Goal: Task Accomplishment & Management: Manage account settings

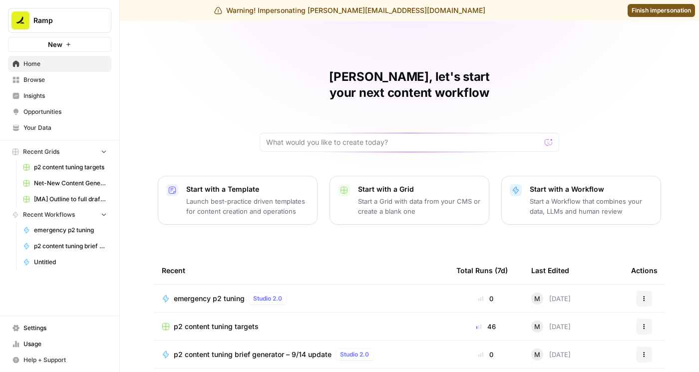
click at [49, 323] on link "Settings" at bounding box center [59, 328] width 103 height 16
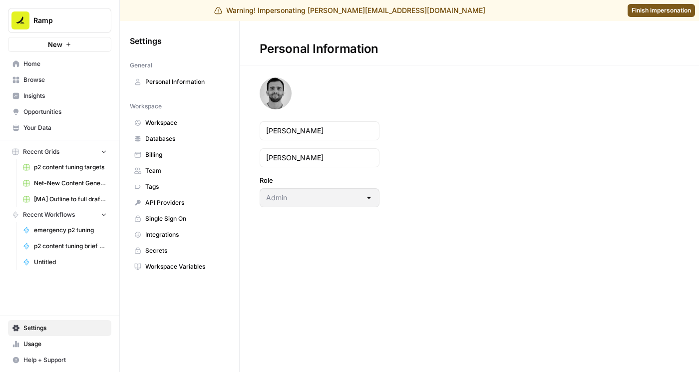
click at [168, 173] on span "Team" at bounding box center [184, 170] width 79 height 9
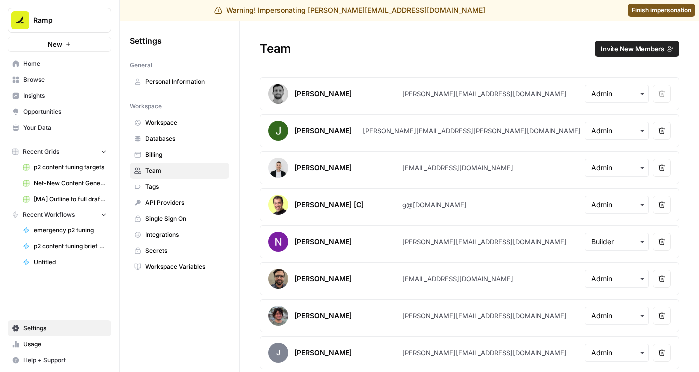
click at [567, 162] on button "Remove user" at bounding box center [662, 168] width 18 height 18
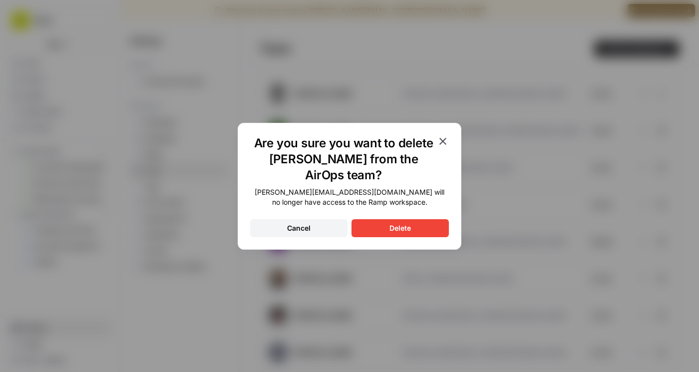
click at [389, 229] on div "Delete" at bounding box center [399, 228] width 21 height 10
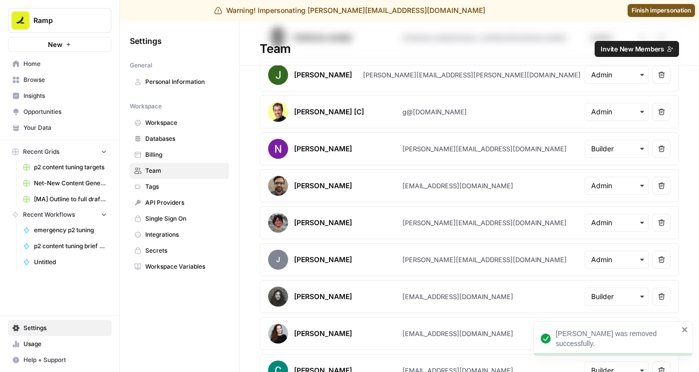
scroll to position [76, 0]
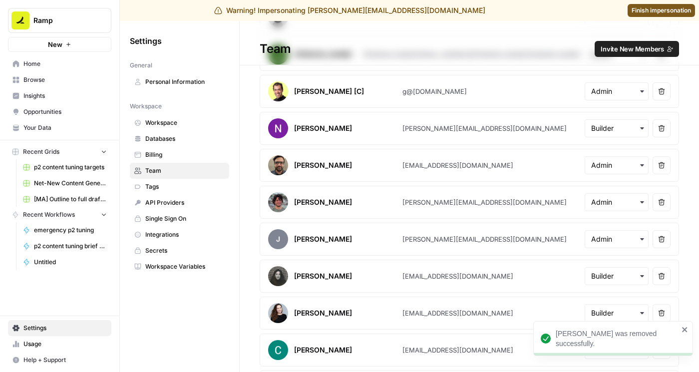
click at [567, 204] on icon "button" at bounding box center [661, 202] width 7 height 7
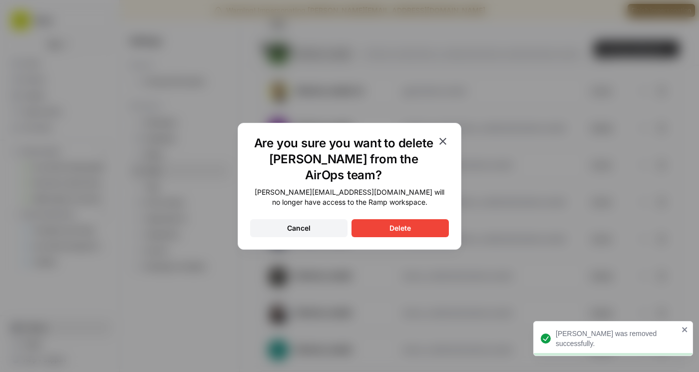
click at [422, 233] on button "Delete" at bounding box center [400, 228] width 97 height 18
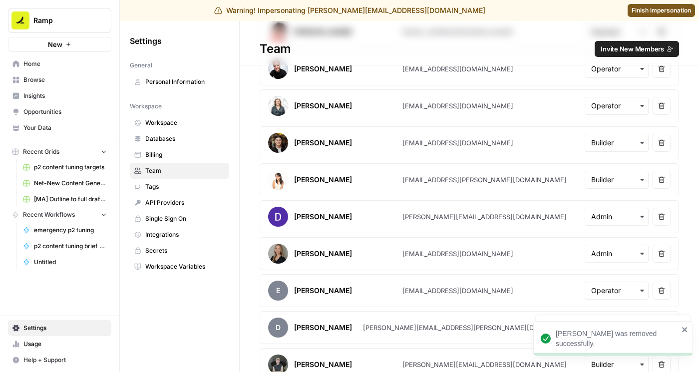
scroll to position [1368, 0]
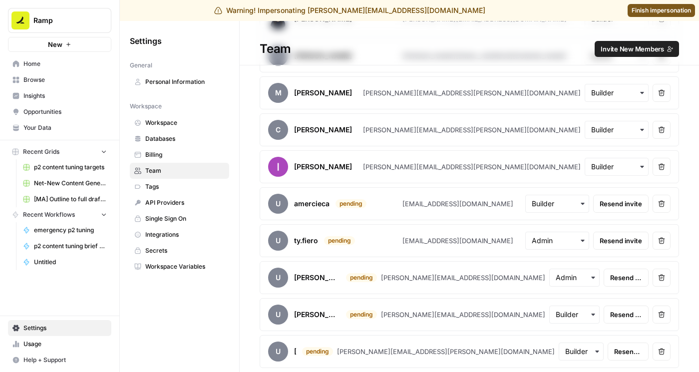
click at [108, 18] on button "Ramp" at bounding box center [59, 20] width 103 height 25
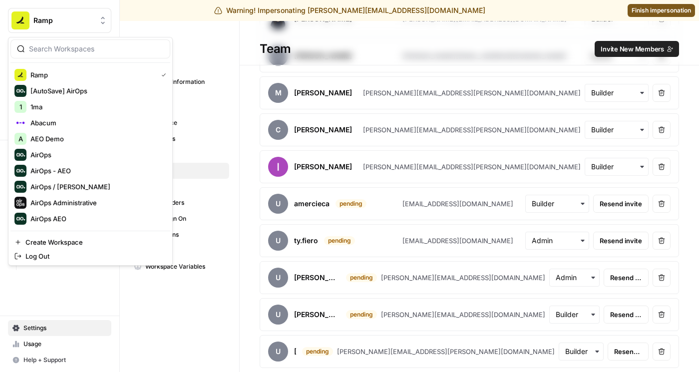
click at [93, 47] on input "search" at bounding box center [96, 49] width 135 height 10
type input "cookunit"
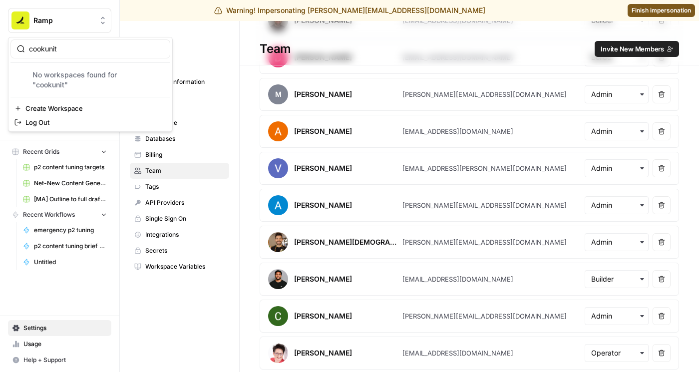
scroll to position [0, 0]
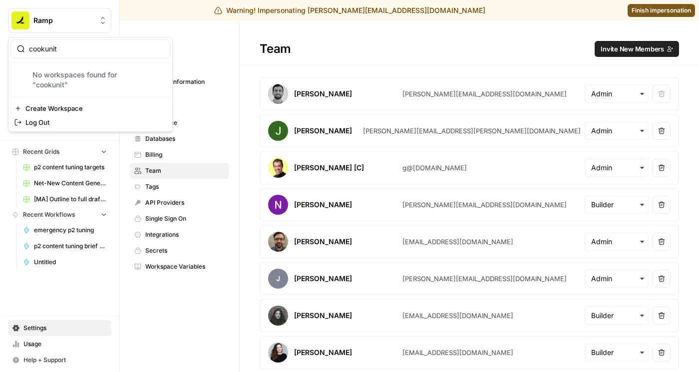
click at [567, 44] on span "Invite New Members" at bounding box center [632, 49] width 63 height 10
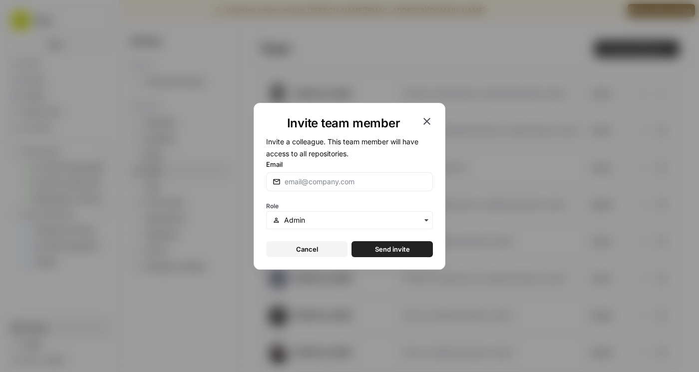
click at [334, 190] on div at bounding box center [349, 181] width 167 height 19
type input "[PERSON_NAME][EMAIL_ADDRESS][DOMAIN_NAME]"
click at [376, 248] on span "Send invite" at bounding box center [392, 249] width 35 height 10
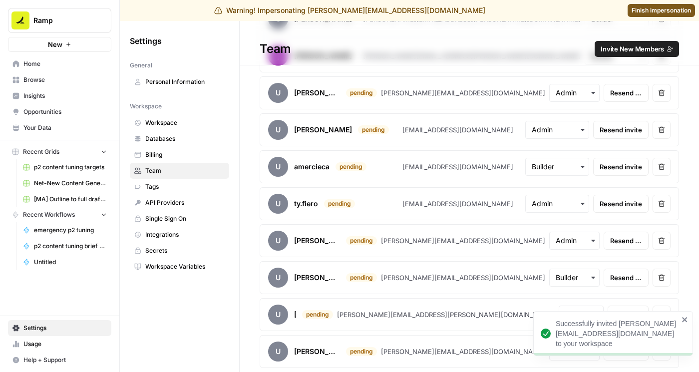
scroll to position [1477, 0]
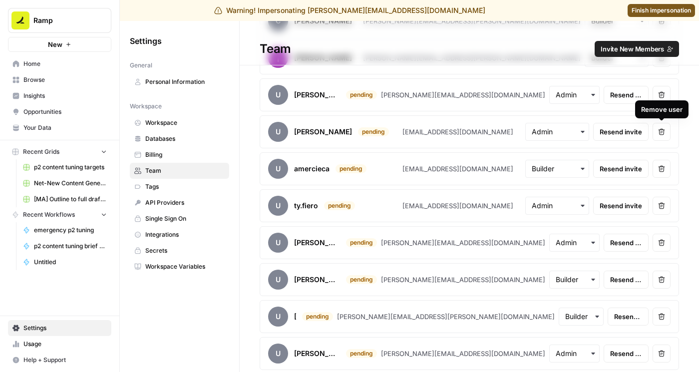
click at [567, 133] on icon "button" at bounding box center [661, 131] width 7 height 7
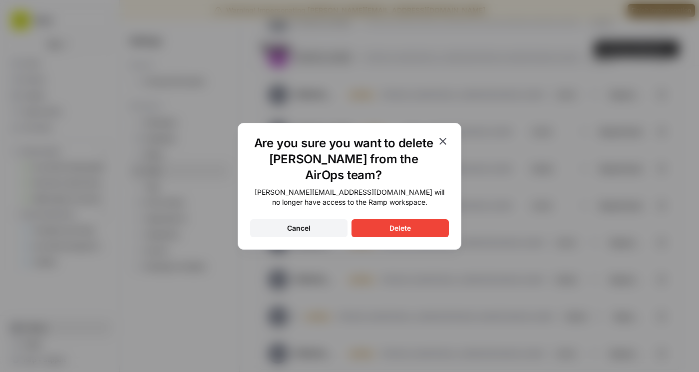
click at [407, 223] on div "Delete" at bounding box center [399, 228] width 21 height 10
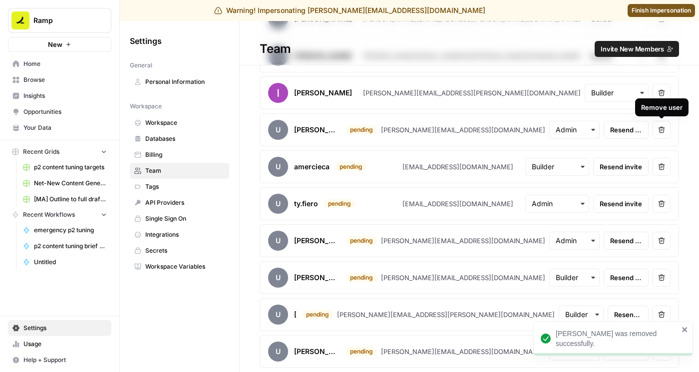
click at [567, 129] on icon "button" at bounding box center [661, 129] width 7 height 7
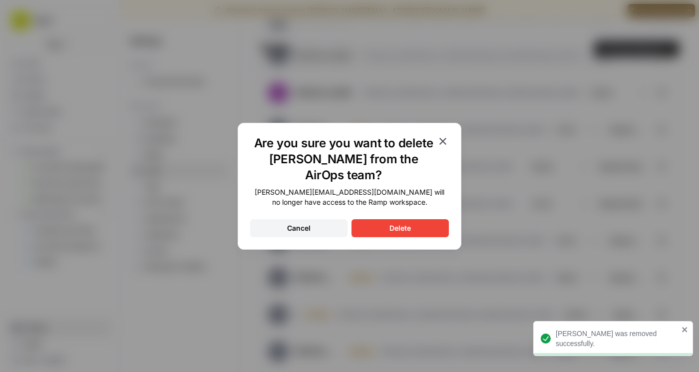
click at [380, 224] on button "Delete" at bounding box center [400, 228] width 97 height 18
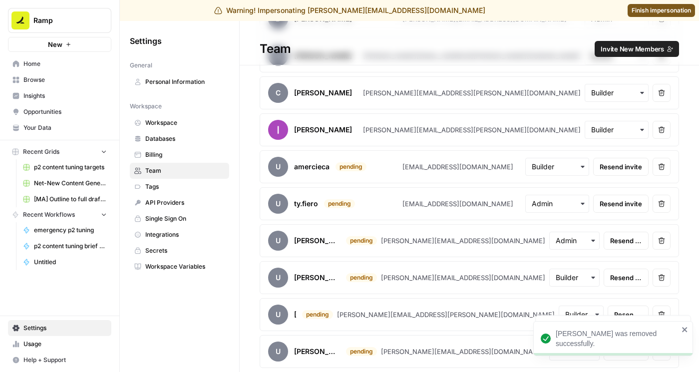
click at [567, 12] on span "Finish impersonation" at bounding box center [661, 10] width 59 height 9
